Goal: Check status: Check status

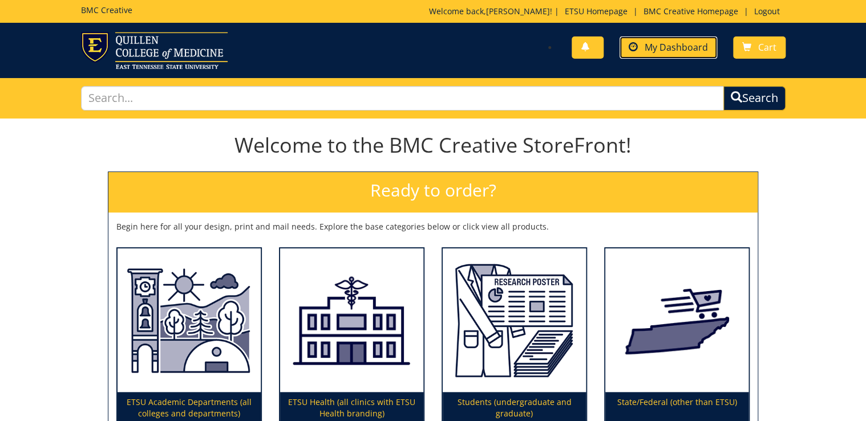
click at [690, 47] on span "My Dashboard" at bounding box center [675, 47] width 63 height 13
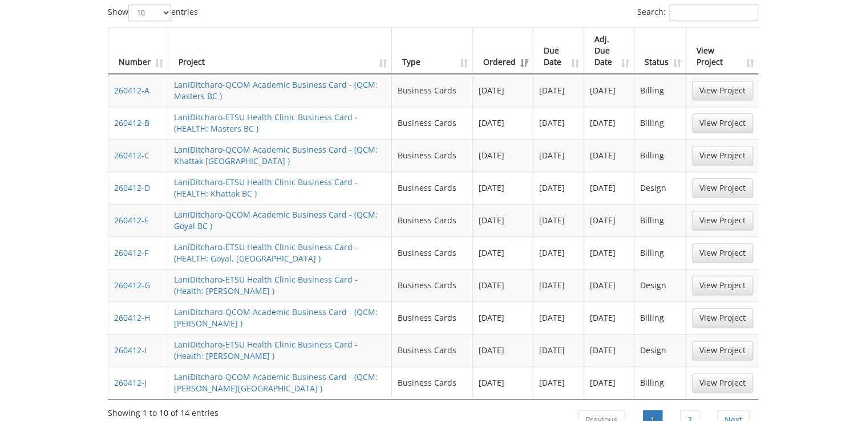
scroll to position [547, 0]
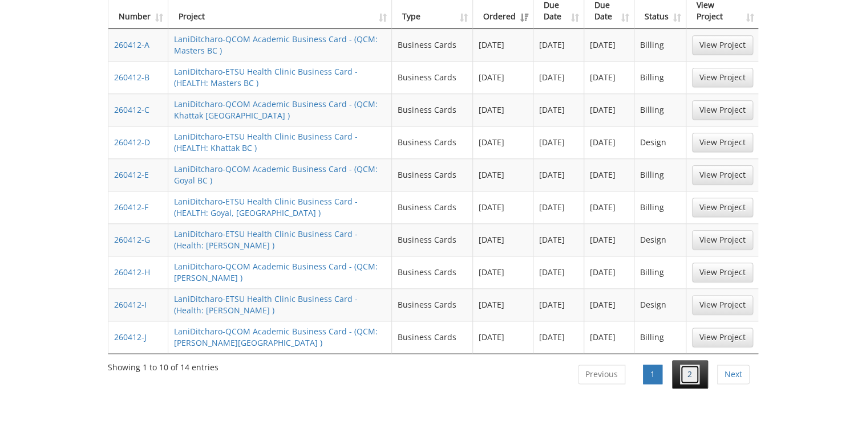
click at [695, 365] on link "2" at bounding box center [689, 374] width 19 height 19
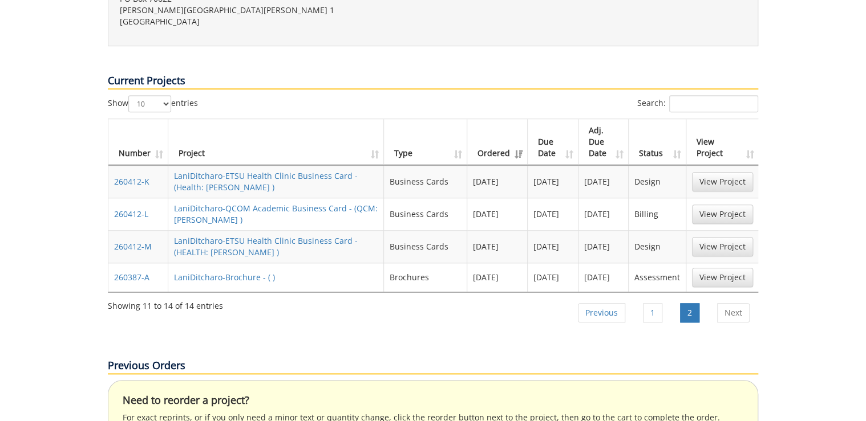
scroll to position [365, 0]
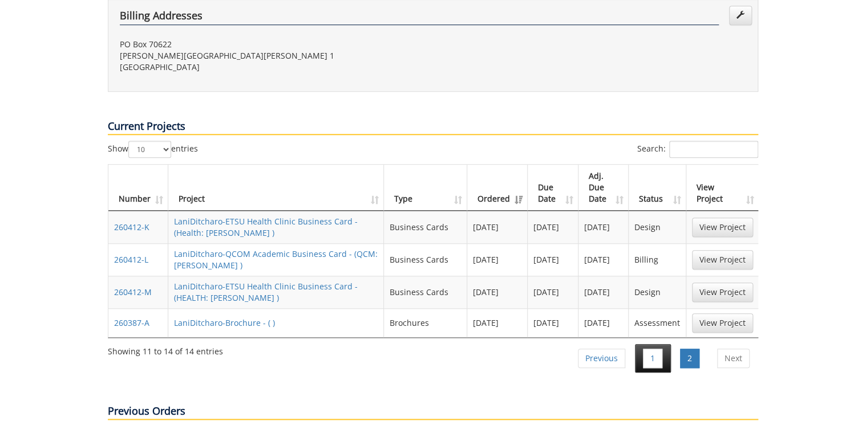
click at [643, 344] on li "1" at bounding box center [653, 358] width 36 height 29
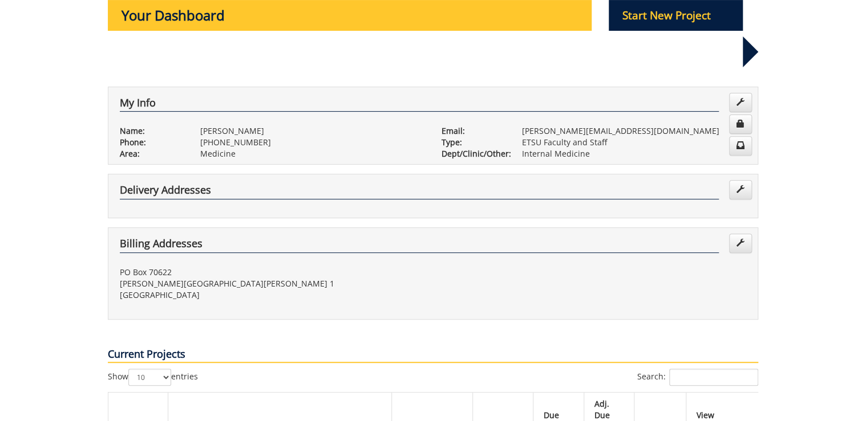
scroll to position [0, 0]
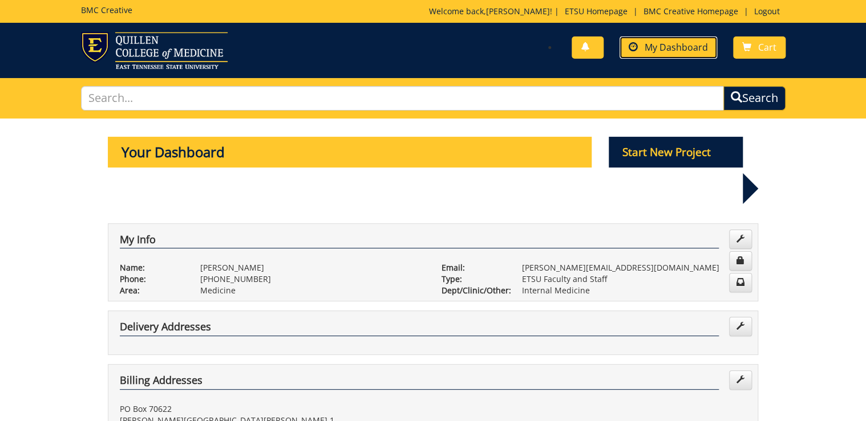
click at [671, 52] on span "My Dashboard" at bounding box center [675, 47] width 63 height 13
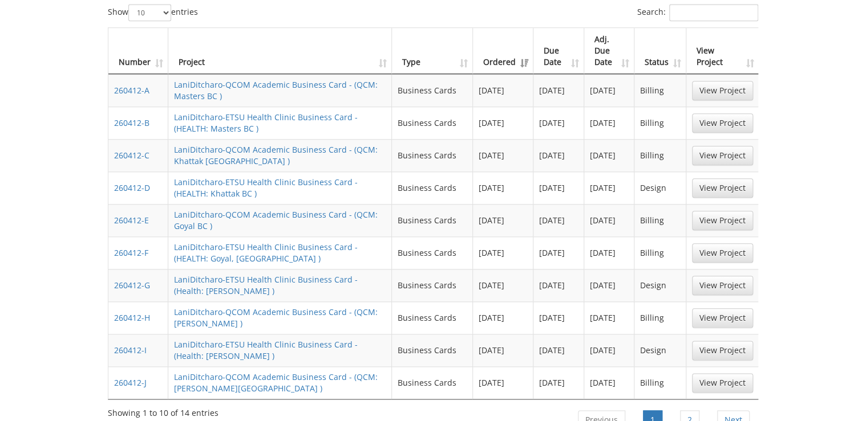
scroll to position [593, 0]
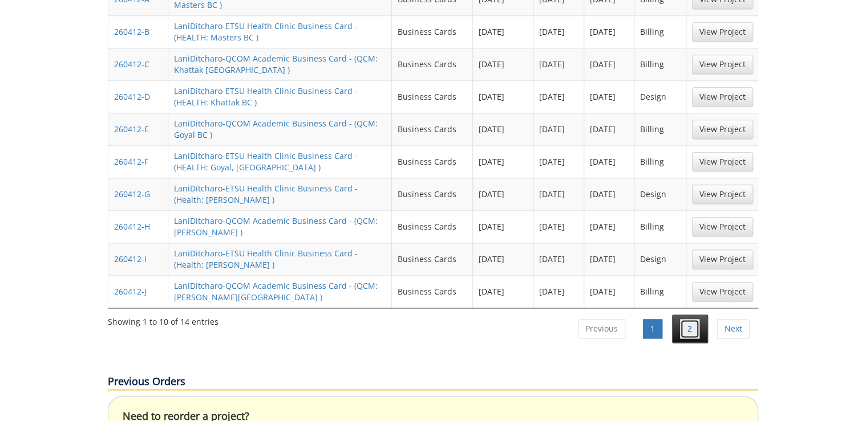
click at [687, 319] on link "2" at bounding box center [689, 328] width 19 height 19
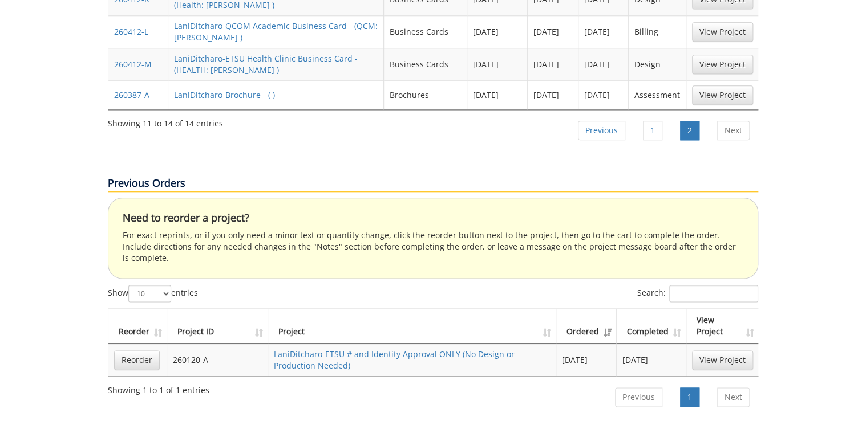
scroll to position [456, 0]
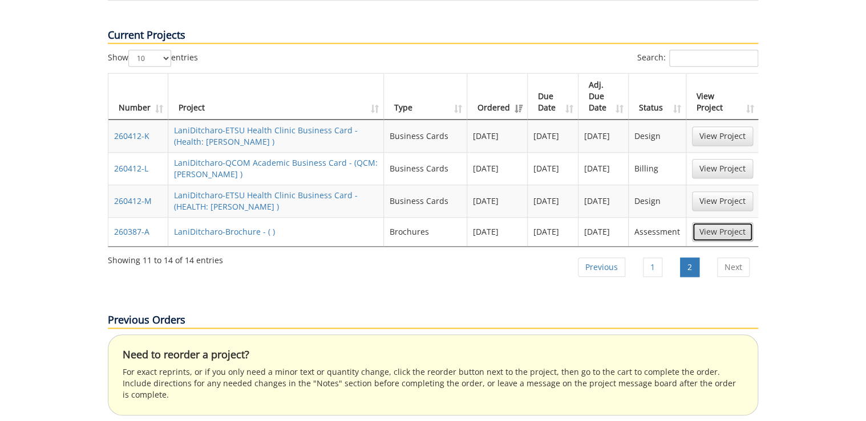
click at [725, 222] on link "View Project" at bounding box center [722, 231] width 61 height 19
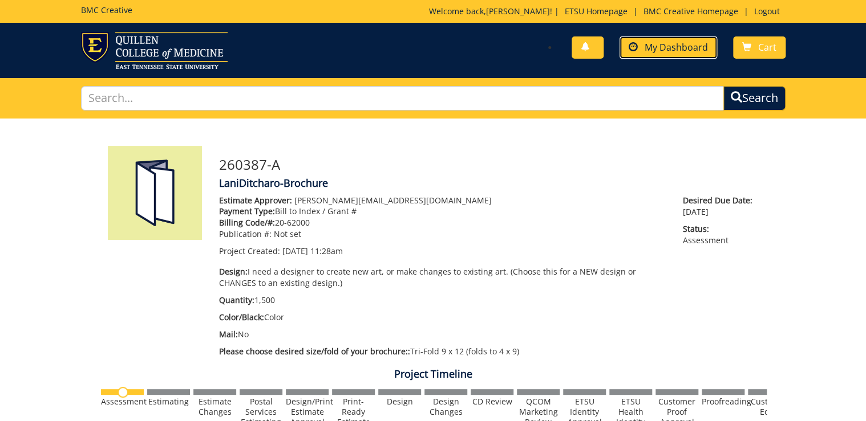
click at [693, 39] on link "My Dashboard" at bounding box center [668, 47] width 98 height 22
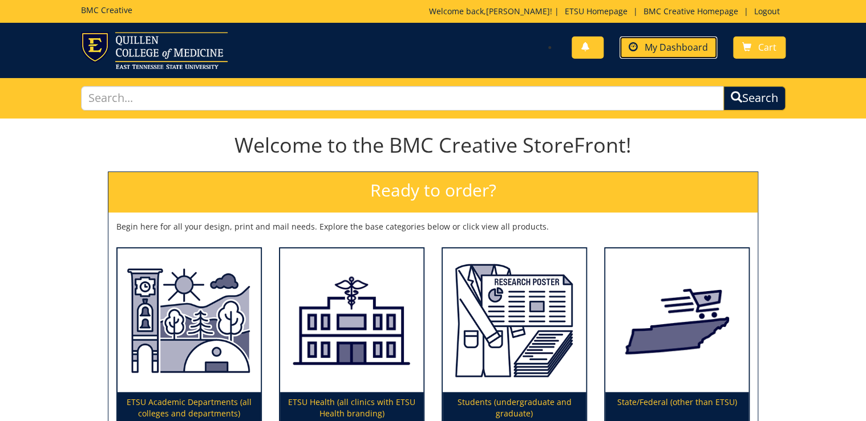
click at [652, 44] on span "My Dashboard" at bounding box center [675, 47] width 63 height 13
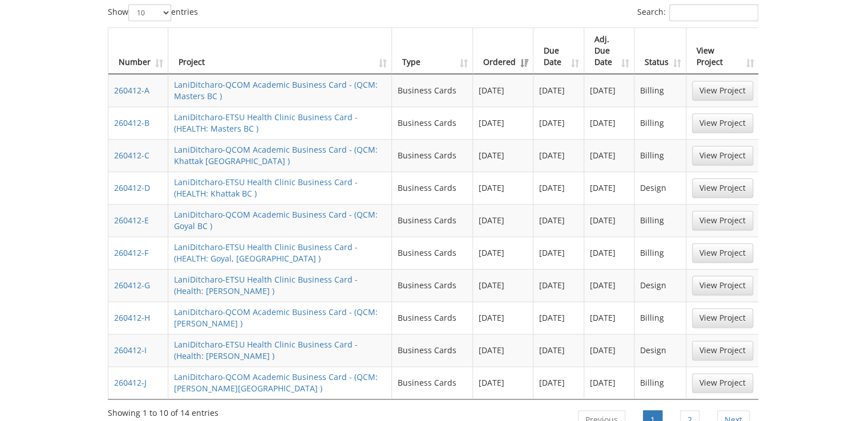
scroll to position [547, 0]
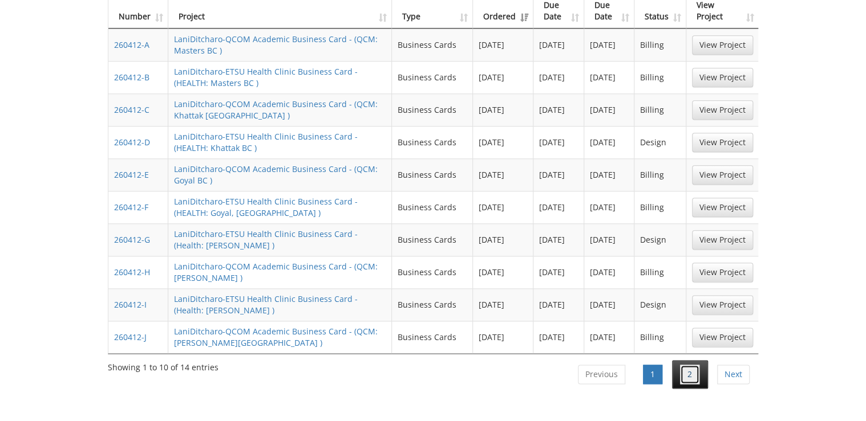
click at [692, 365] on link "2" at bounding box center [689, 374] width 19 height 19
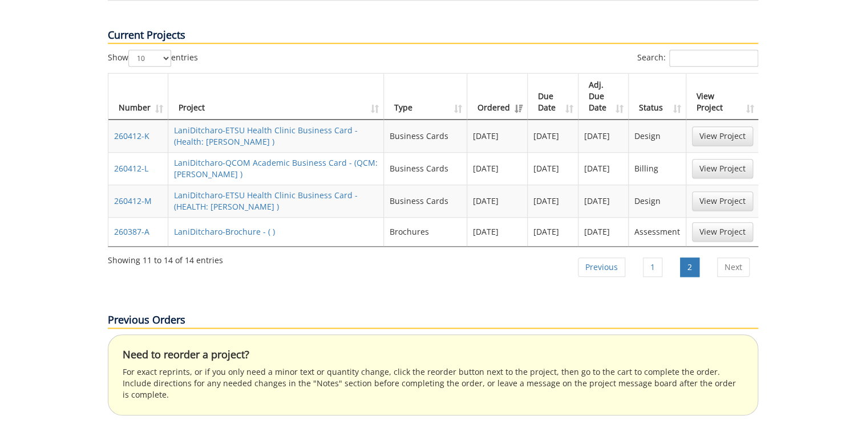
scroll to position [365, 0]
